Goal: Navigation & Orientation: Find specific page/section

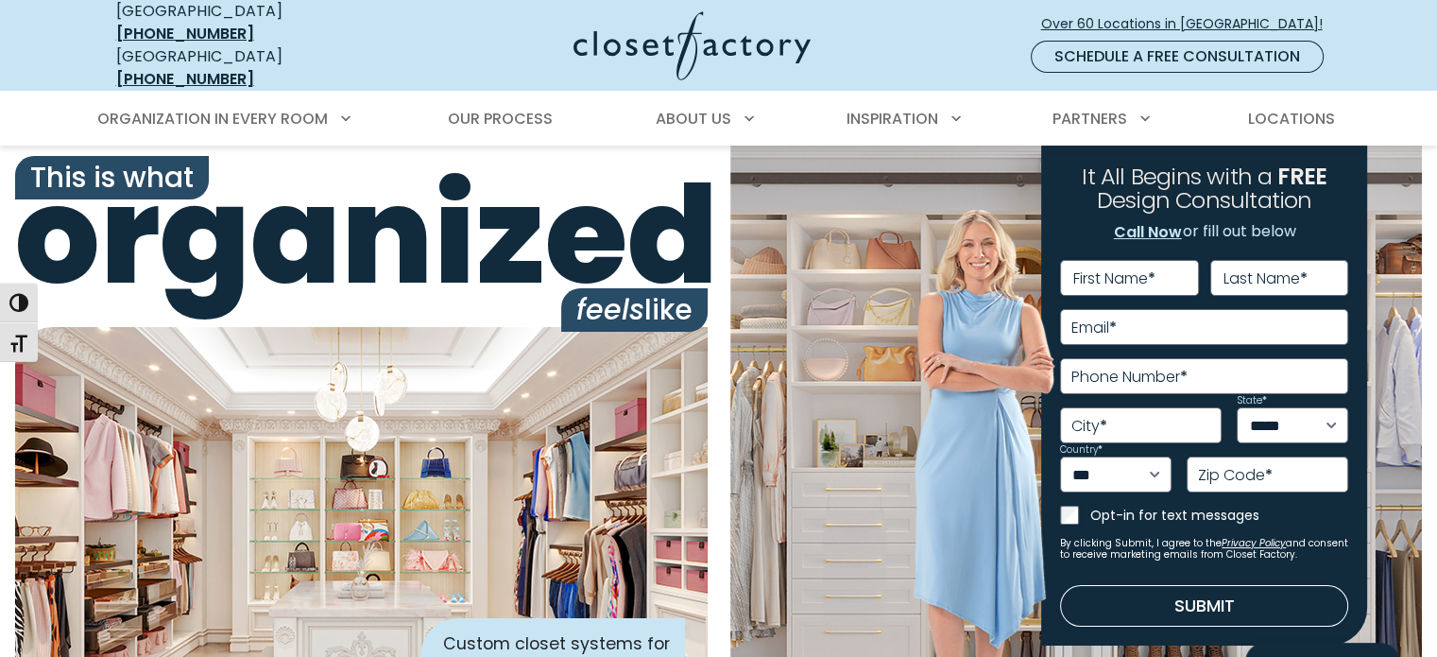
click at [1425, 104] on div "Organization in Every Room Custom Closets Walk-In Closets Reach-In Closets Home…" at bounding box center [718, 118] width 1437 height 55
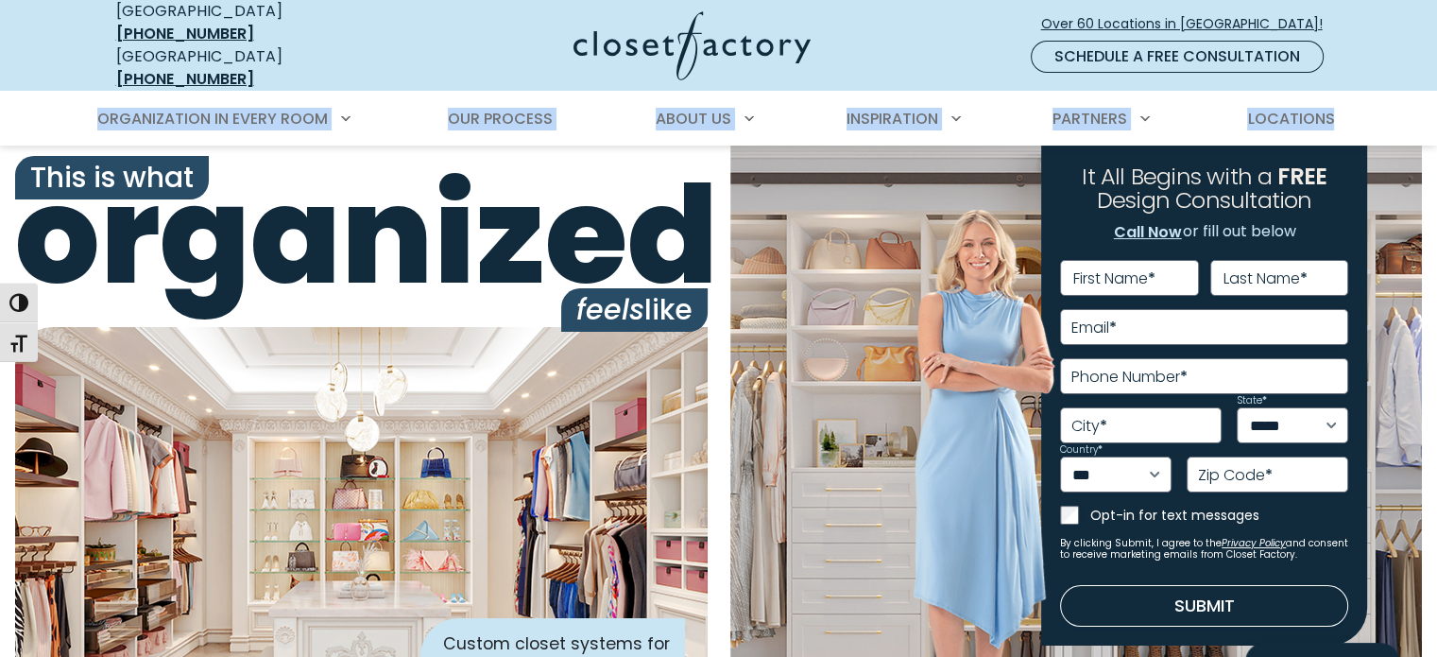
drag, startPoint x: 1432, startPoint y: 59, endPoint x: 1445, endPoint y: 95, distance: 38.8
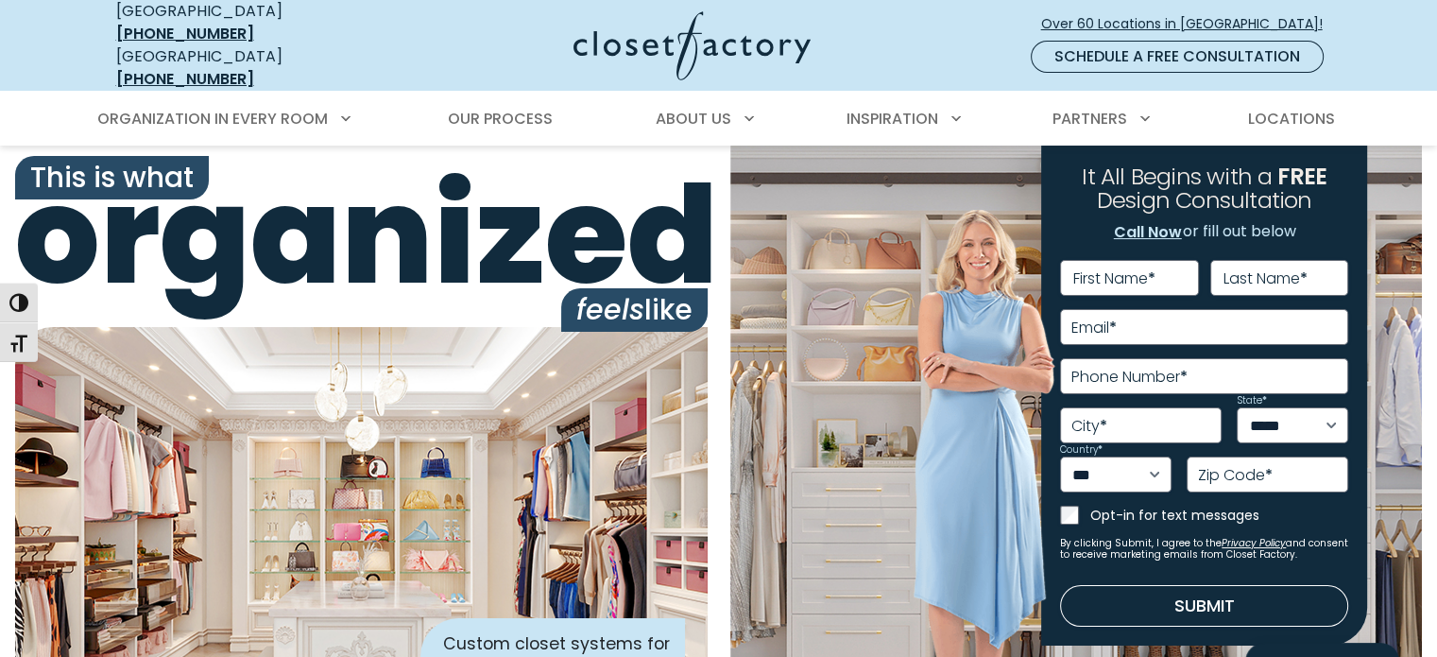
click at [768, 250] on div "**********" at bounding box center [1076, 439] width 693 height 588
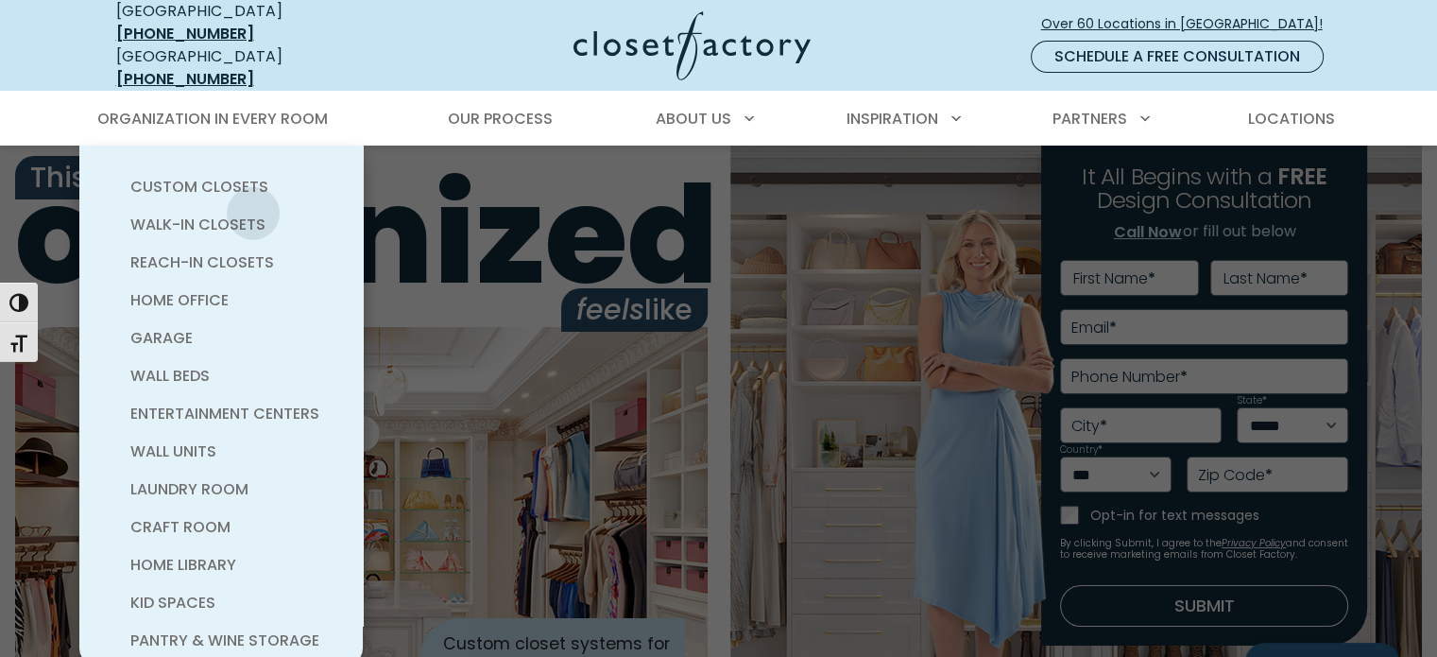
click at [253, 206] on link "Walk-In Closets" at bounding box center [243, 225] width 283 height 38
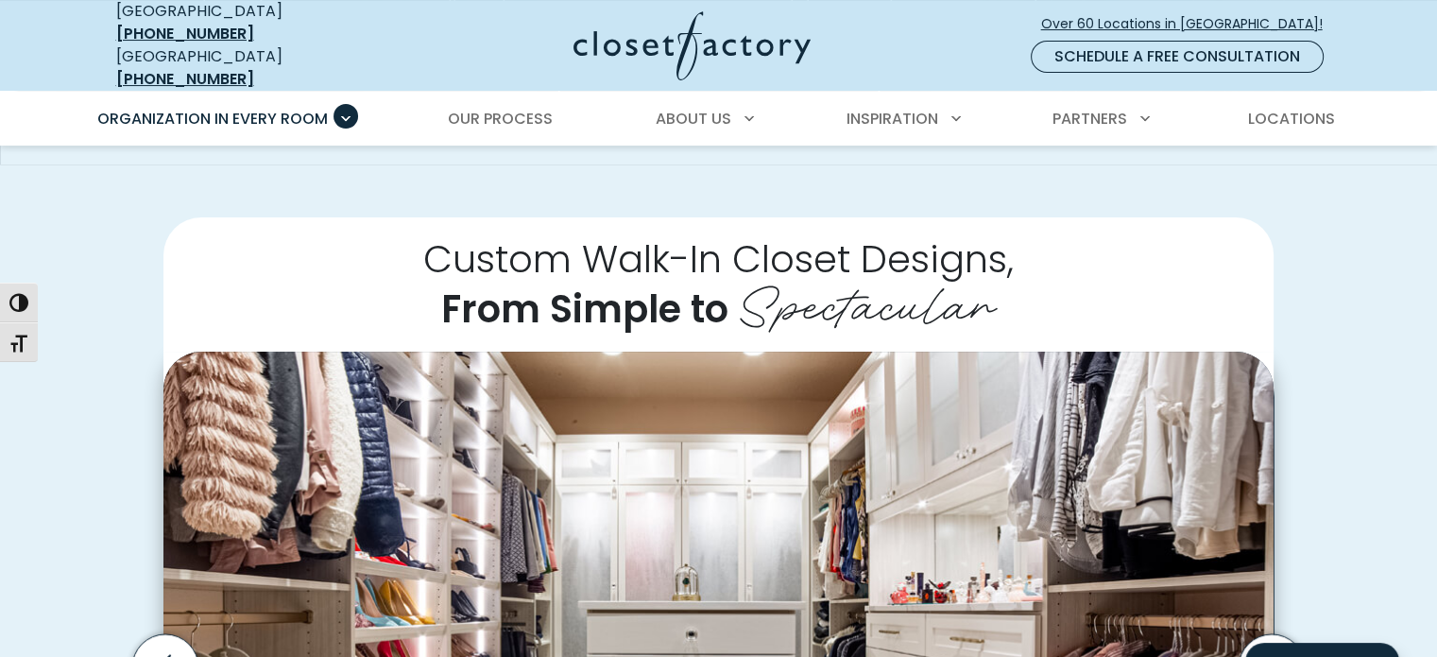
scroll to position [361, 0]
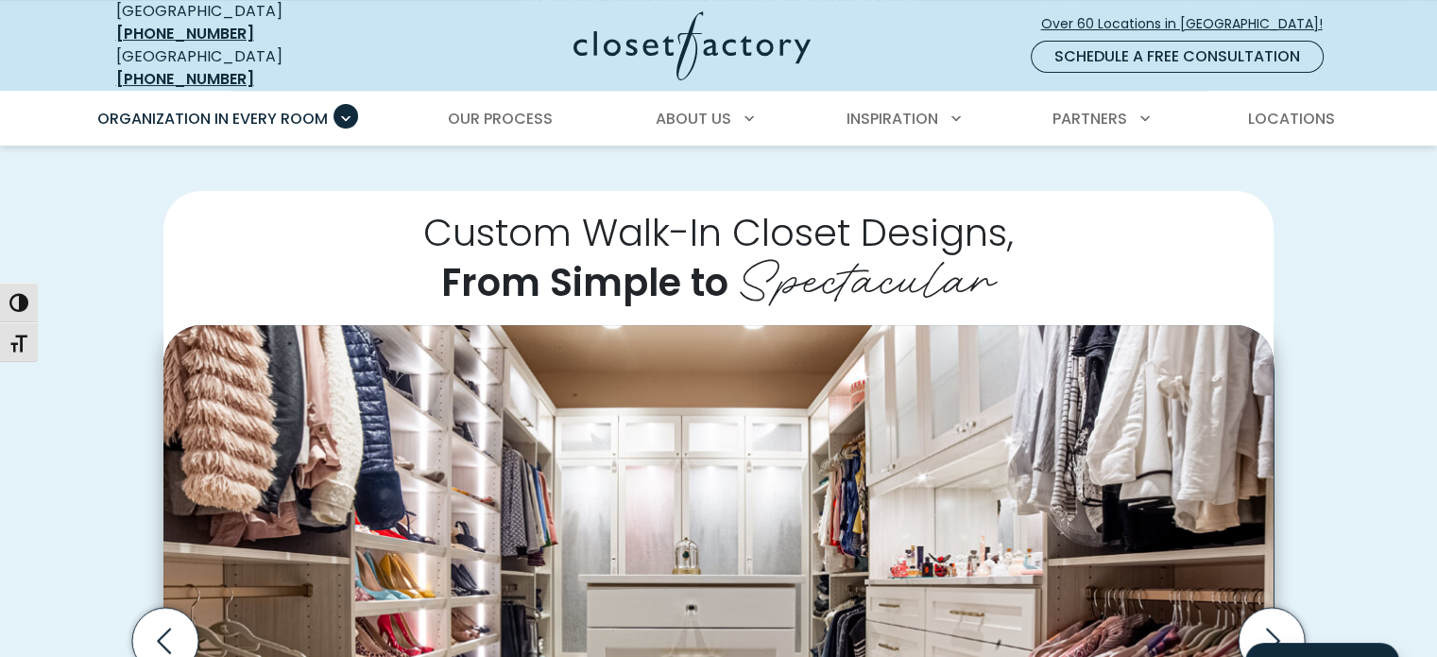
drag, startPoint x: 1441, startPoint y: 32, endPoint x: 1425, endPoint y: 63, distance: 35.1
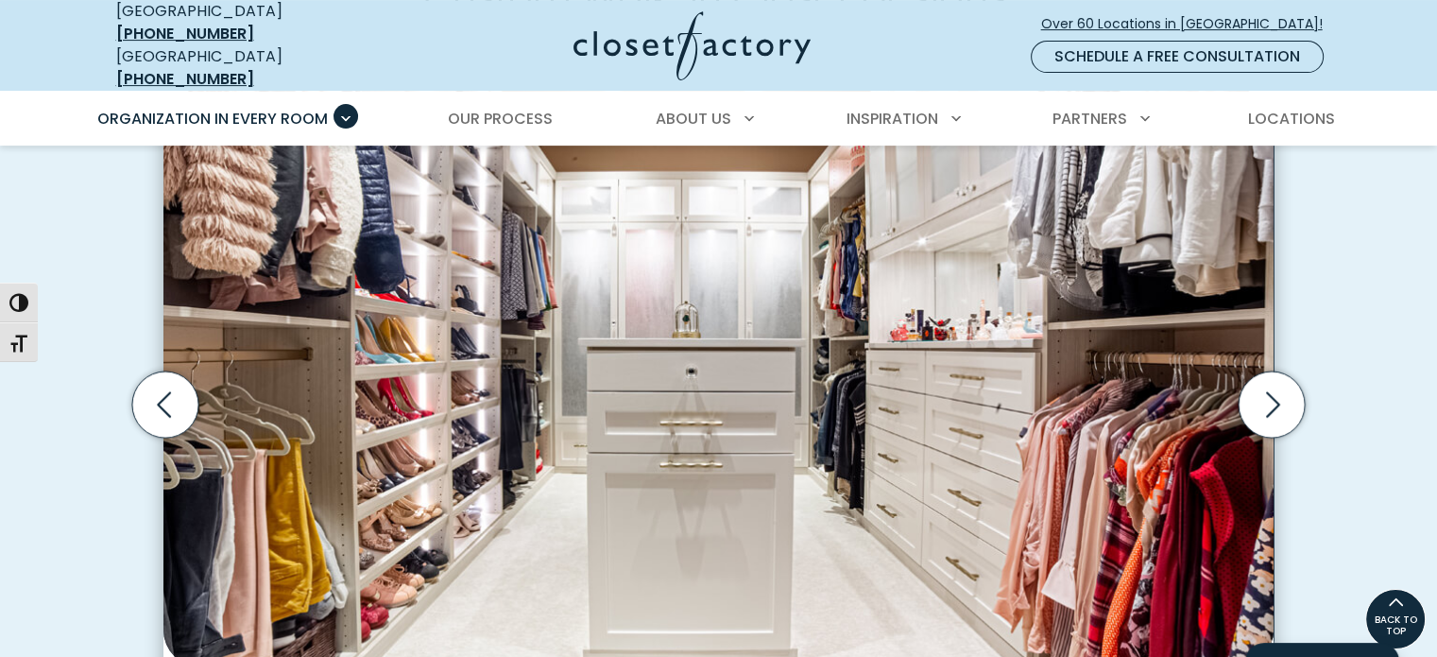
scroll to position [586, 0]
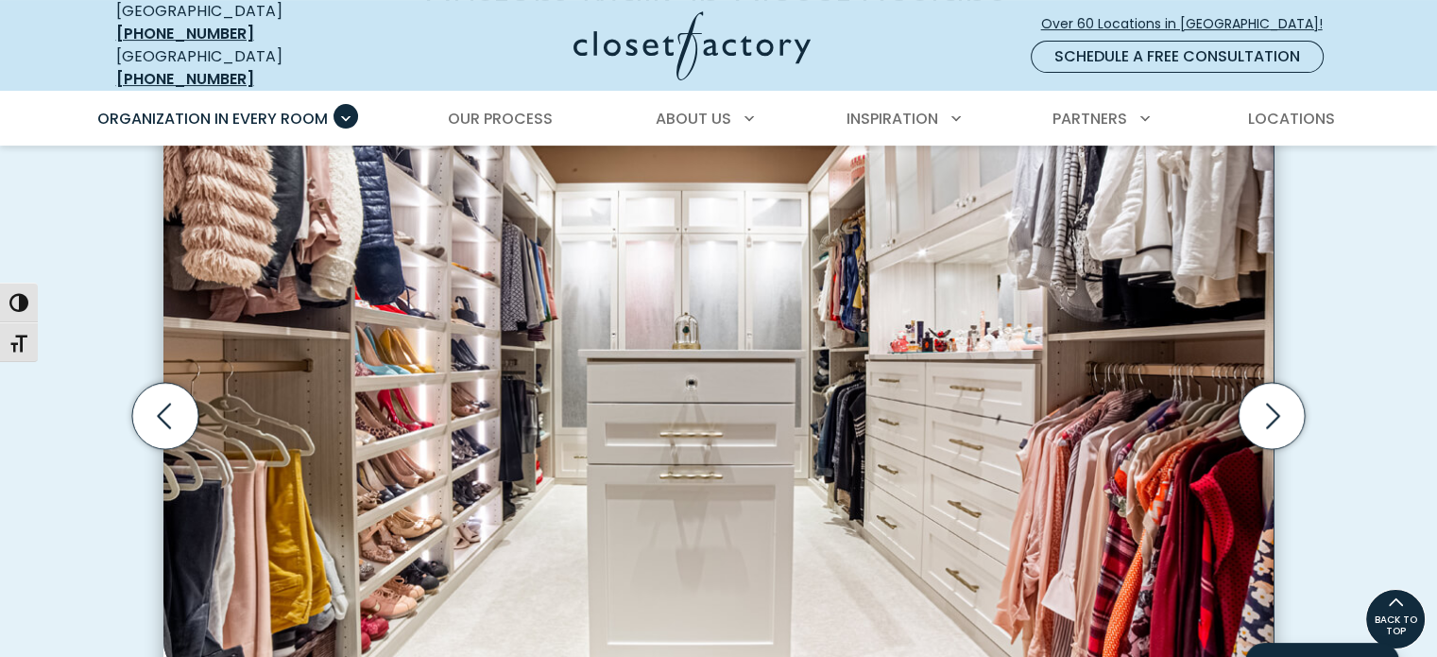
click at [1327, 137] on div "Custom Walk-In Closet Designs, From Simple to Spectacular Walk-in closet with o…" at bounding box center [719, 440] width 1236 height 949
click at [551, 431] on img "Thumbnail Gallery" at bounding box center [718, 389] width 1110 height 578
click at [571, 422] on img "Thumbnail Gallery" at bounding box center [718, 389] width 1110 height 578
click at [1243, 111] on link "Locations" at bounding box center [1290, 119] width 125 height 53
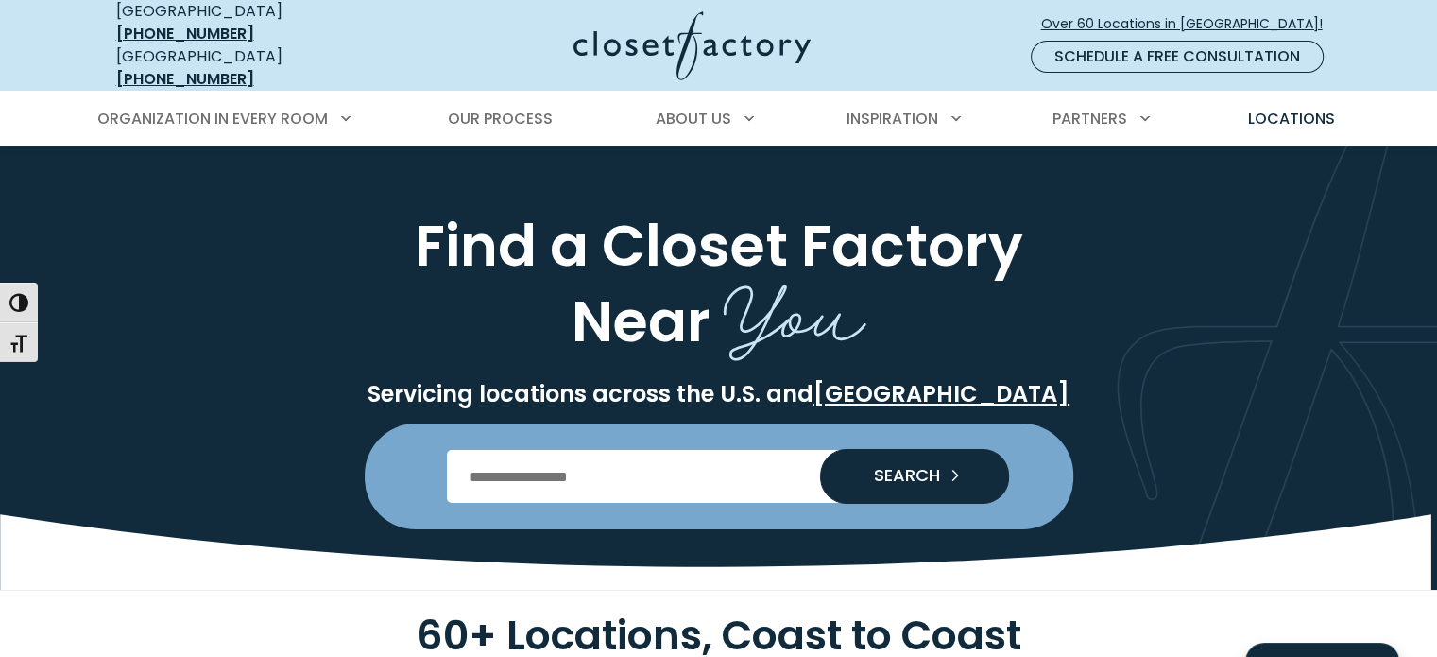
click at [405, 266] on h1 "Find a Closet Factory Near You" at bounding box center [718, 281] width 1213 height 151
click at [1231, 121] on link "Locations" at bounding box center [1290, 119] width 125 height 53
